Goal: Information Seeking & Learning: Learn about a topic

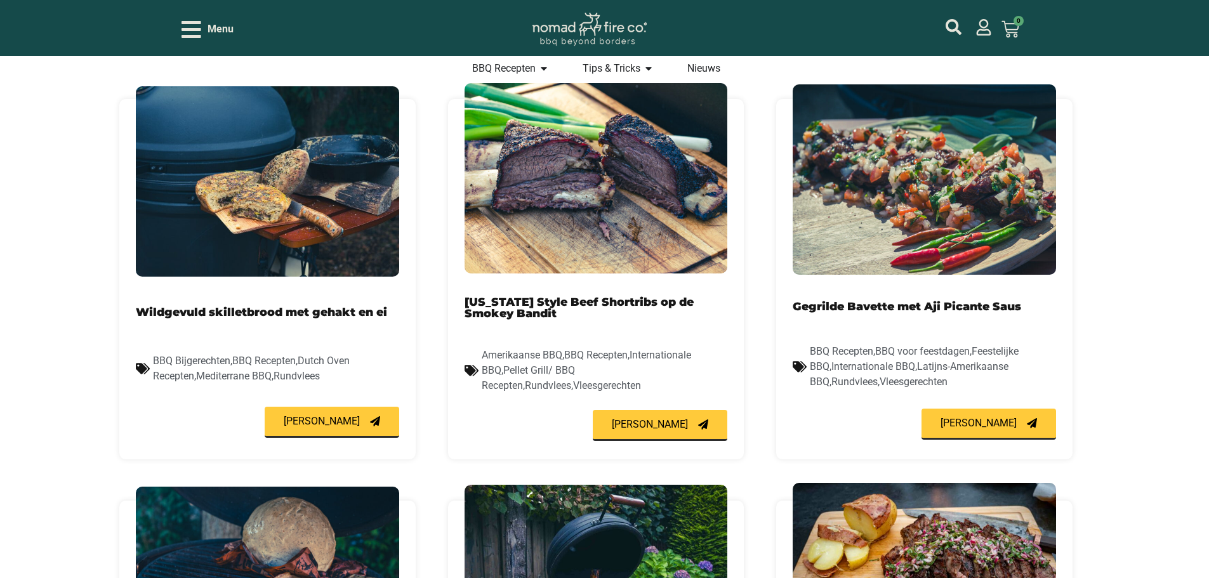
click at [535, 254] on img at bounding box center [595, 178] width 263 height 190
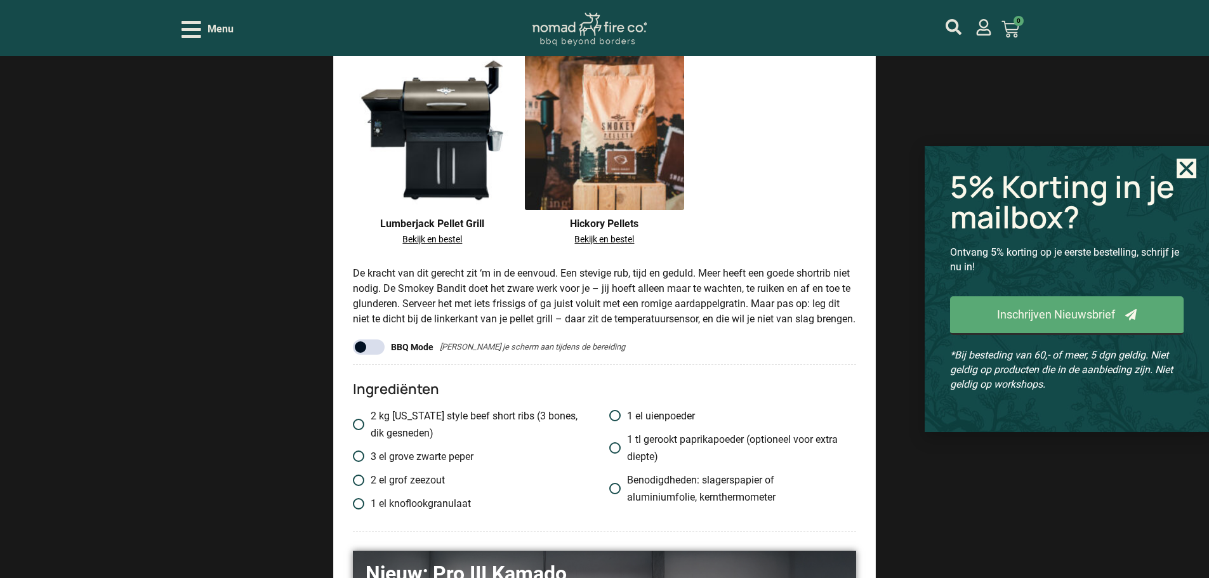
scroll to position [1333, 0]
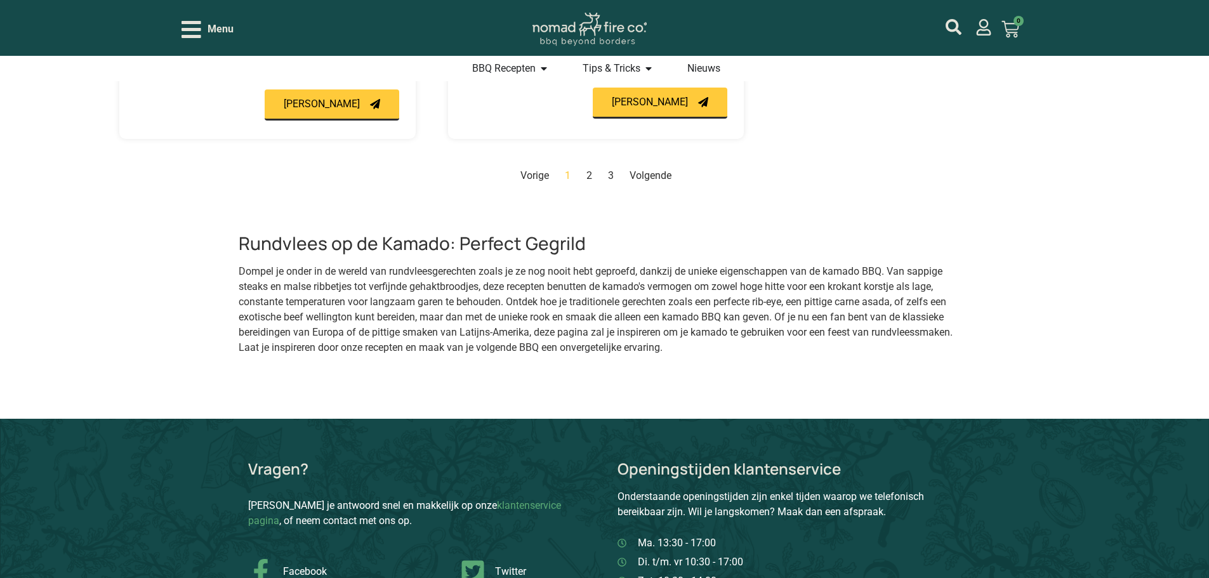
scroll to position [1523, 0]
